Goal: Navigation & Orientation: Find specific page/section

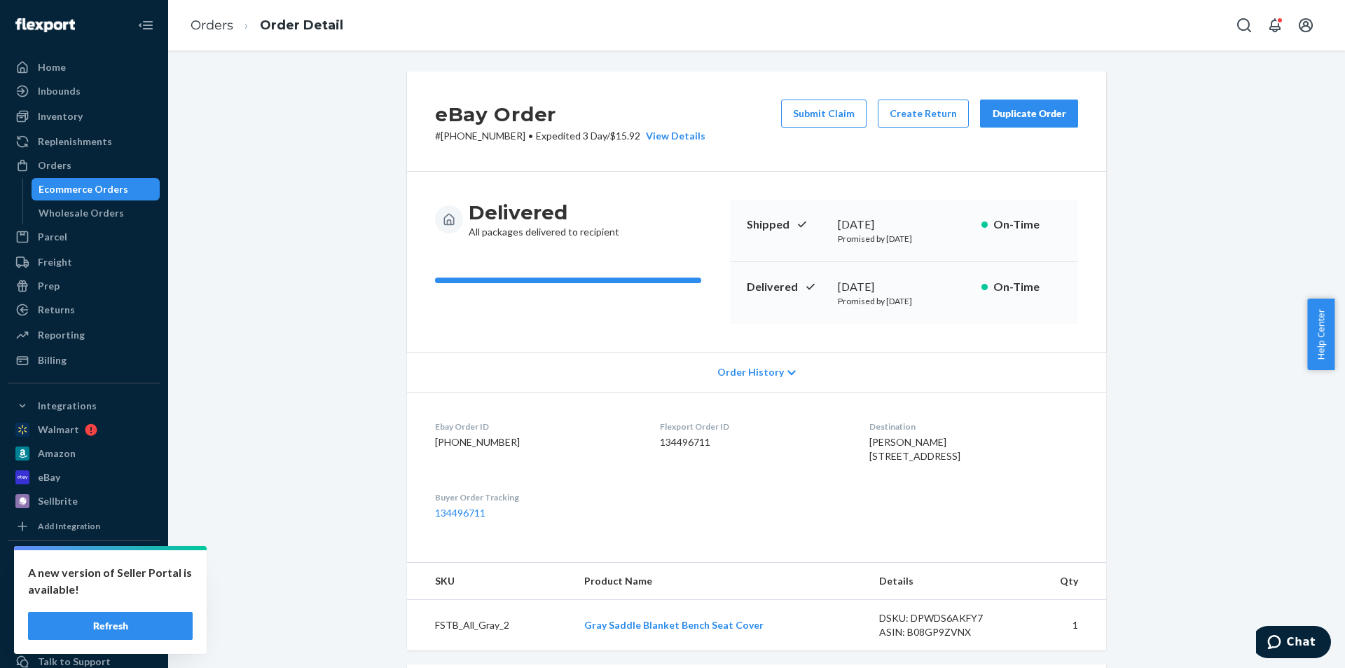
scroll to position [140, 0]
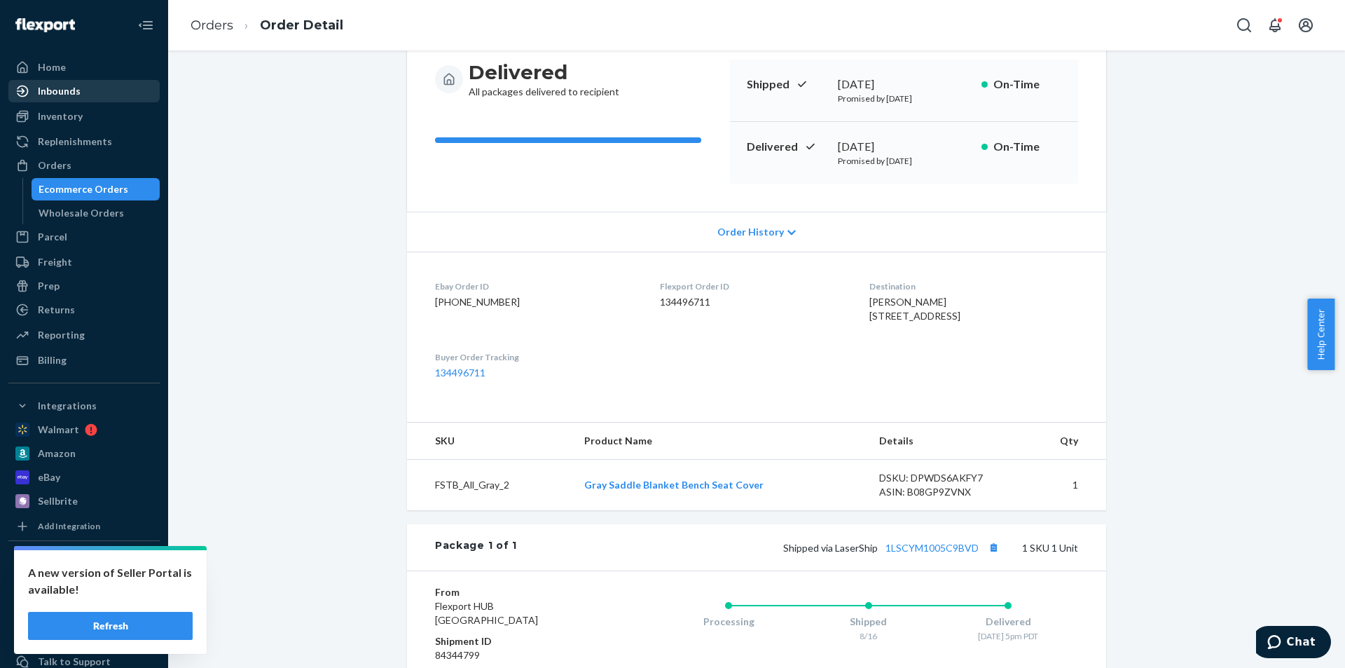
click at [78, 93] on div "Inbounds" at bounding box center [59, 91] width 43 height 14
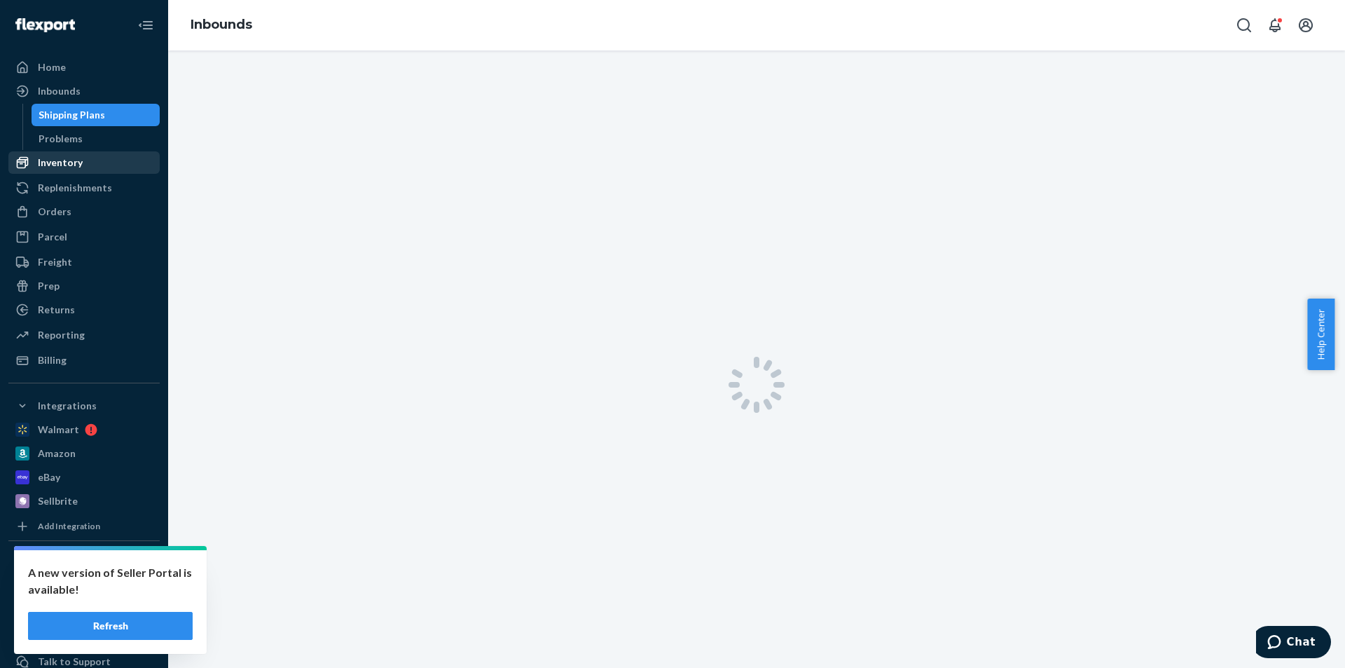
click at [40, 168] on div "Inventory" at bounding box center [60, 163] width 45 height 14
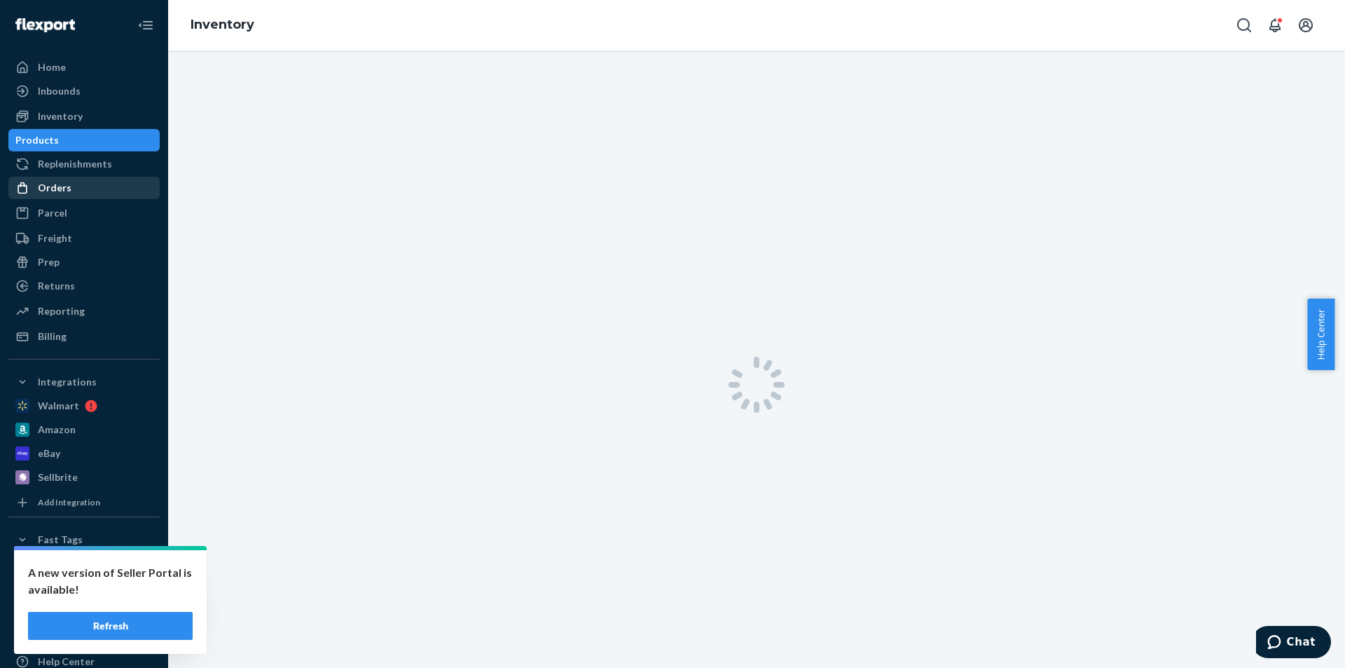
click at [57, 207] on div "Parcel" at bounding box center [84, 213] width 149 height 20
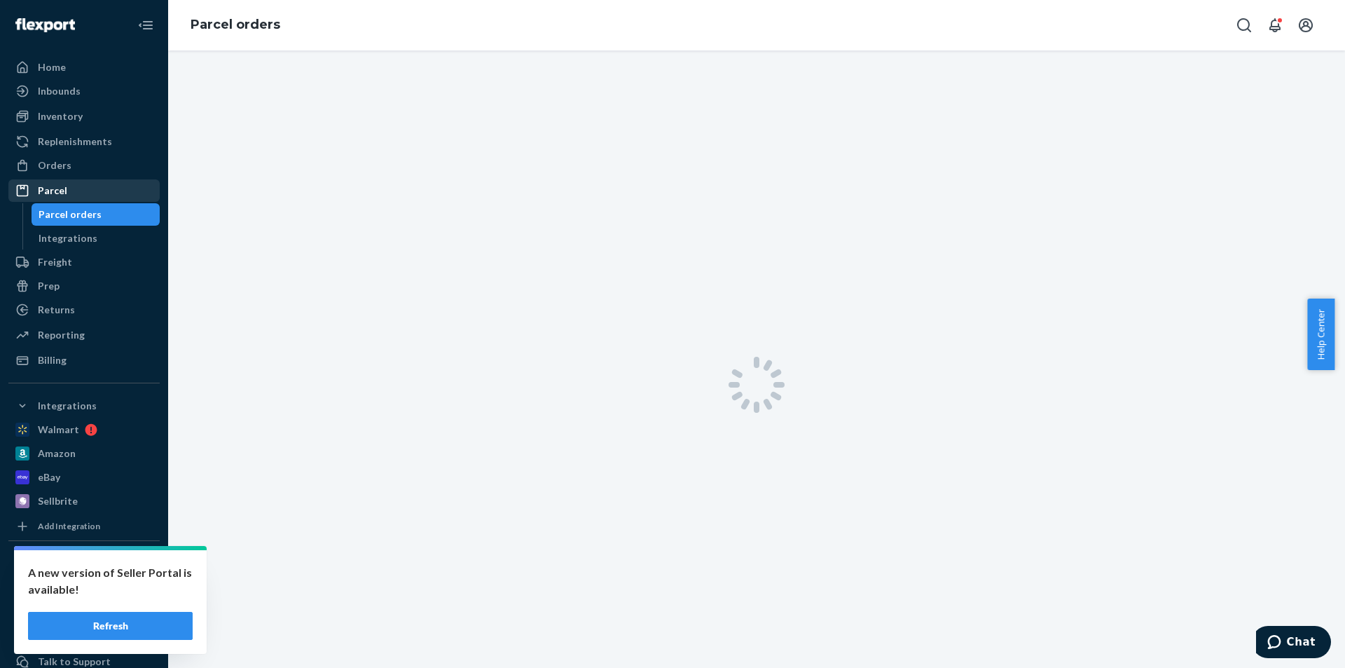
click at [63, 185] on div "Parcel" at bounding box center [52, 191] width 29 height 14
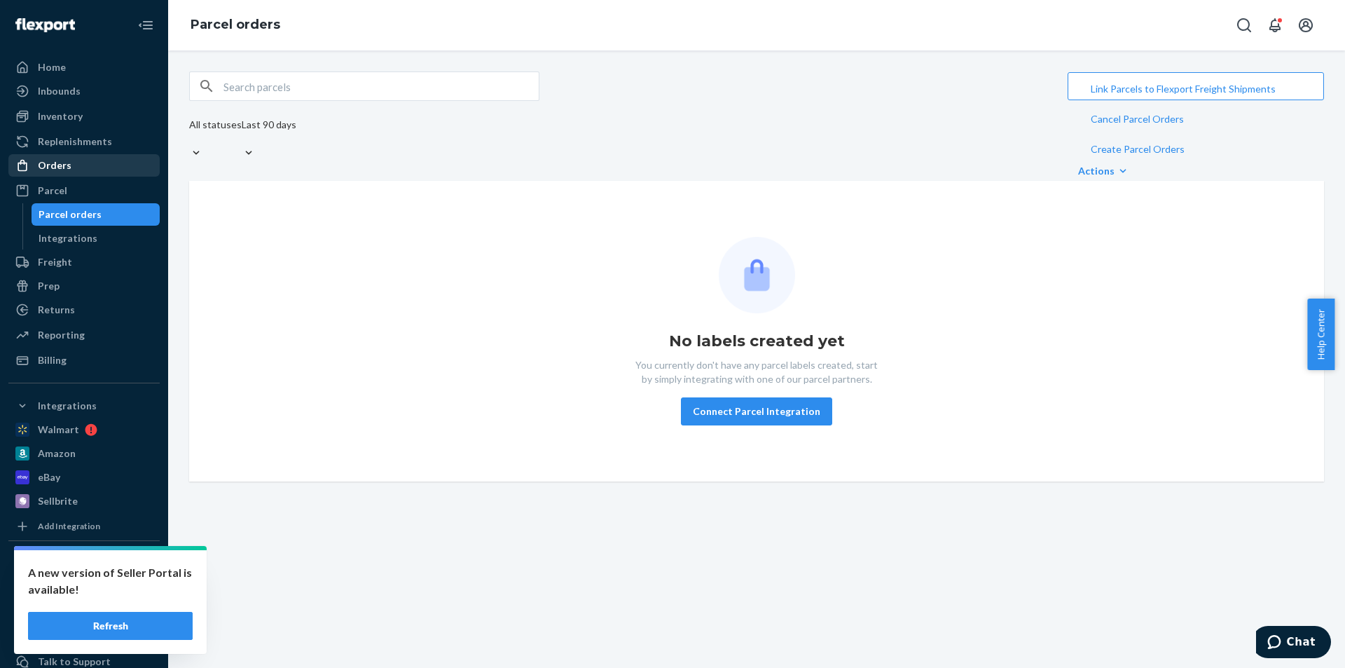
click at [60, 167] on div "Orders" at bounding box center [55, 165] width 34 height 14
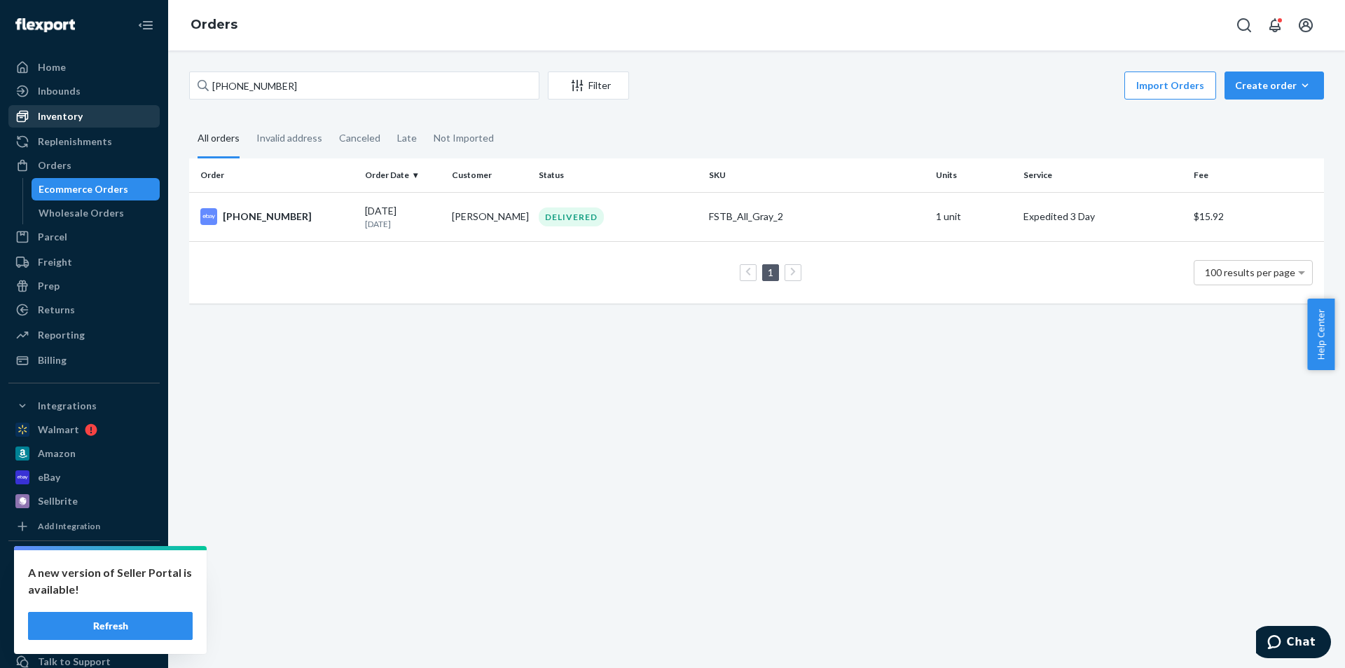
click at [60, 115] on div "Inventory" at bounding box center [60, 116] width 45 height 14
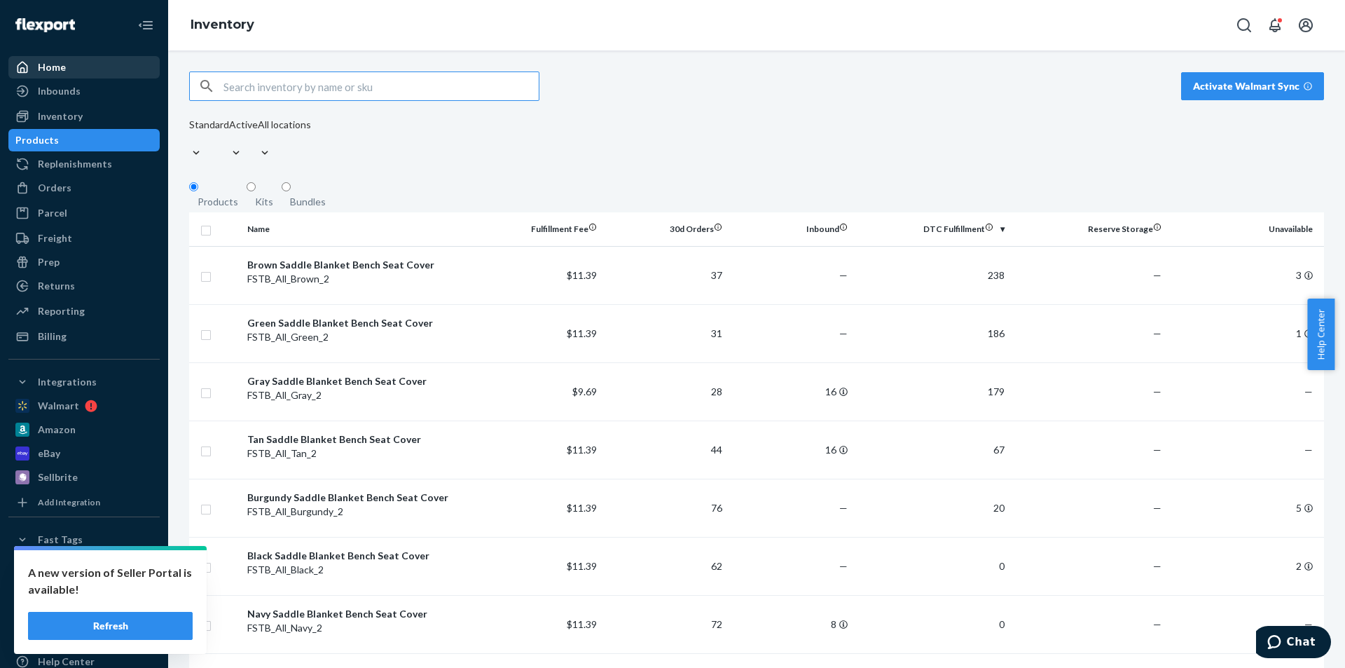
click at [77, 68] on div "Home" at bounding box center [84, 67] width 149 height 20
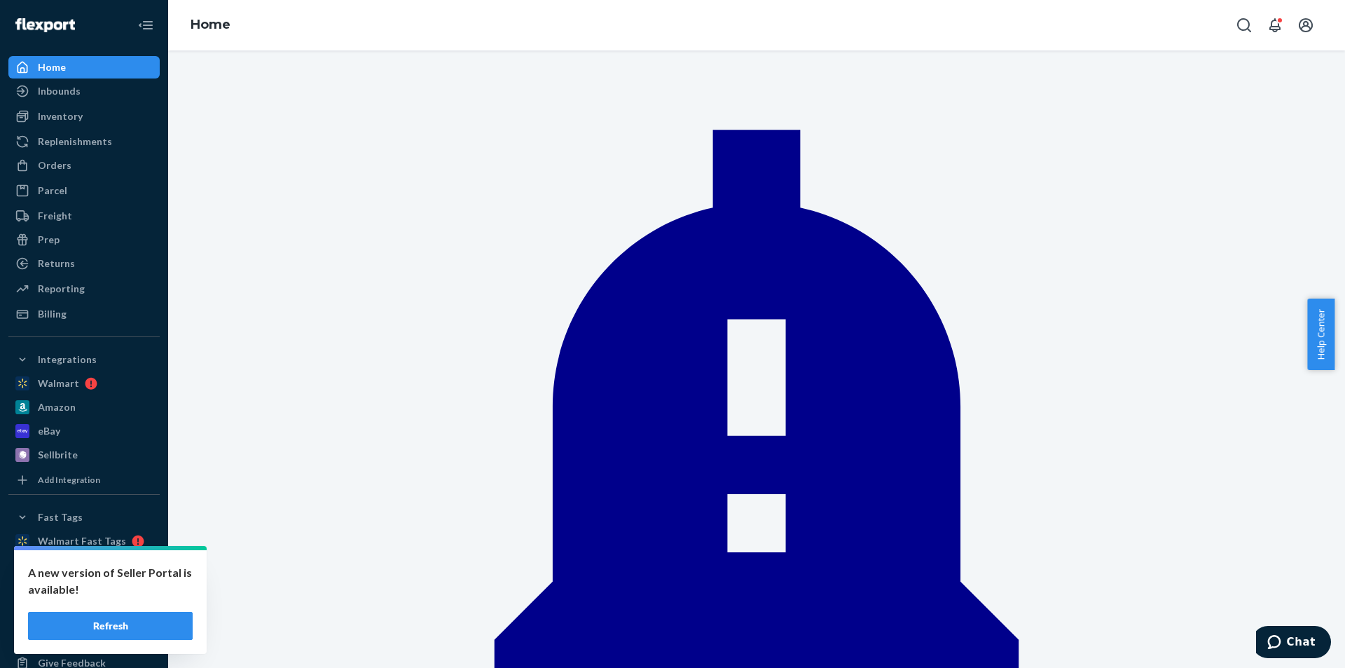
drag, startPoint x: 140, startPoint y: 639, endPoint x: 137, endPoint y: 627, distance: 12.2
click at [140, 639] on button "Refresh" at bounding box center [110, 626] width 165 height 28
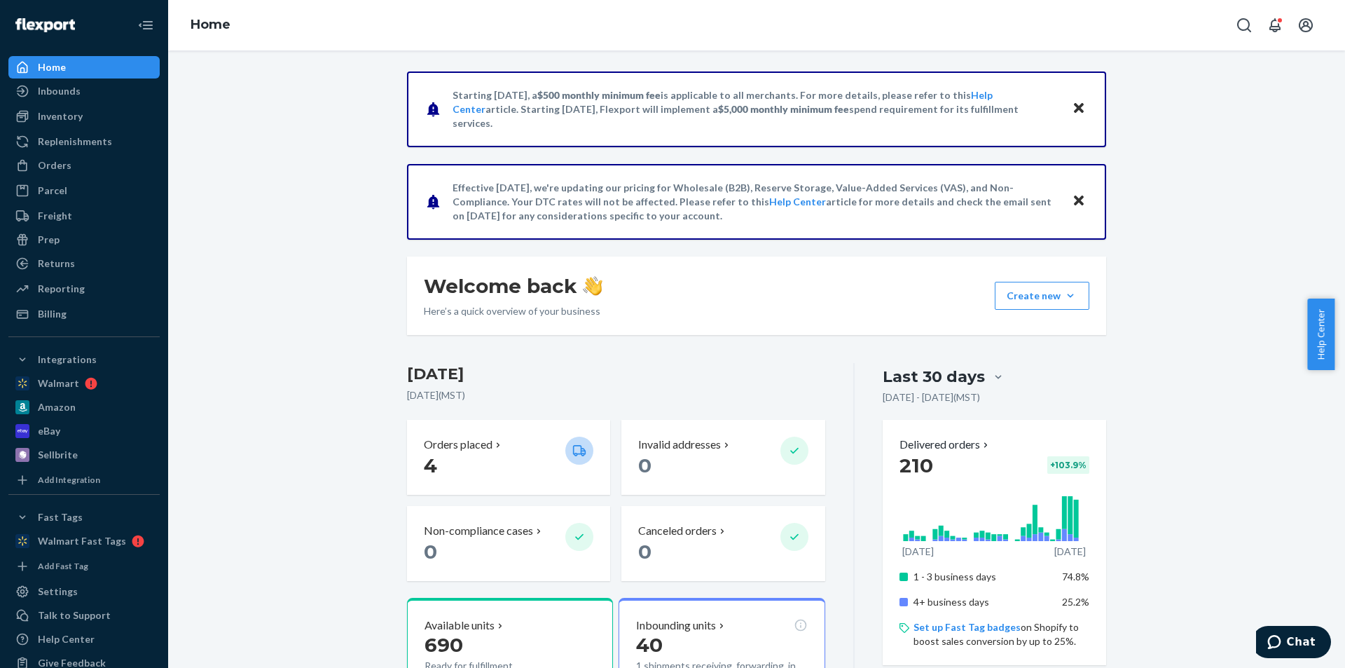
click at [245, 139] on div "Starting July 1, 2025, a $500 monthly minimum fee is applicable to all merchant…" at bounding box center [757, 645] width 1156 height 1148
click at [48, 116] on div "Inventory" at bounding box center [60, 116] width 45 height 14
